Goal: Information Seeking & Learning: Learn about a topic

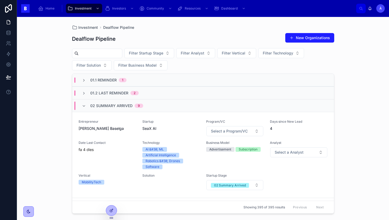
click at [98, 107] on span "02 Summary Arrived" at bounding box center [111, 105] width 42 height 5
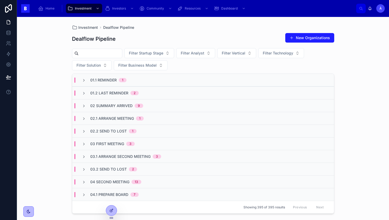
click at [106, 147] on div "03 First Meeting 3" at bounding box center [203, 143] width 262 height 13
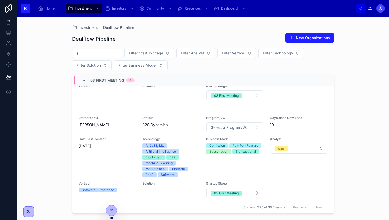
scroll to position [133, 0]
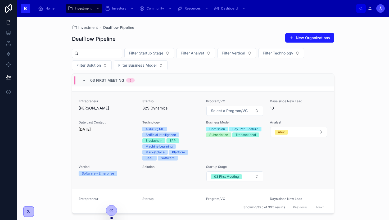
click at [121, 124] on span "Date Last Contact" at bounding box center [107, 122] width 57 height 4
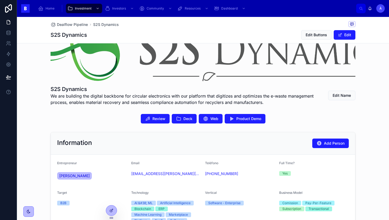
scroll to position [57, 0]
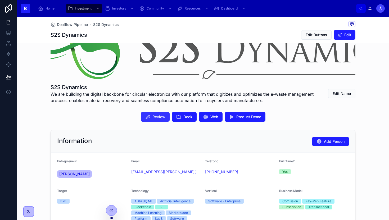
click at [161, 116] on span "Review" at bounding box center [158, 116] width 13 height 5
click at [189, 118] on span "Deck" at bounding box center [187, 116] width 9 height 5
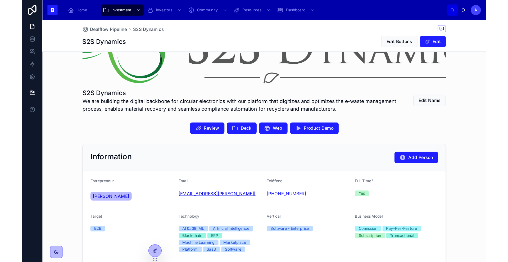
scroll to position [65, 0]
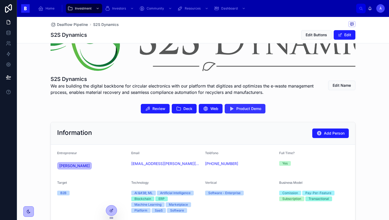
click at [239, 108] on span "Product Demo" at bounding box center [248, 108] width 25 height 5
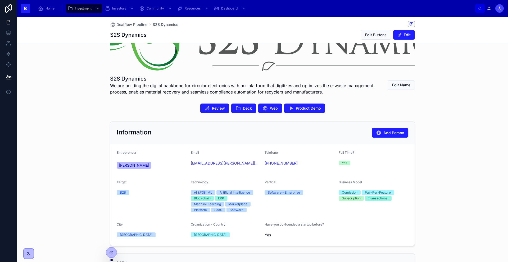
scroll to position [66, 0]
click at [236, 110] on icon at bounding box center [237, 108] width 5 height 5
